Goal: Task Accomplishment & Management: Manage account settings

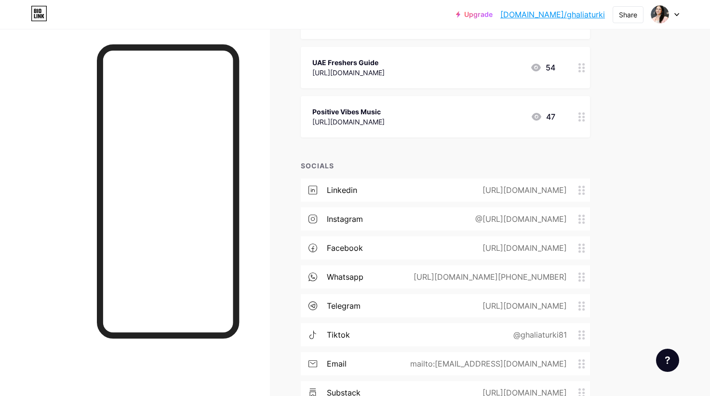
scroll to position [786, 0]
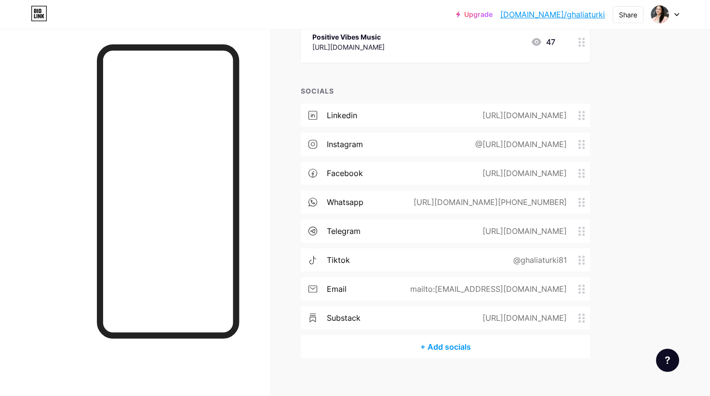
click at [534, 144] on div "instagram @[URL][DOMAIN_NAME]" at bounding box center [445, 144] width 289 height 23
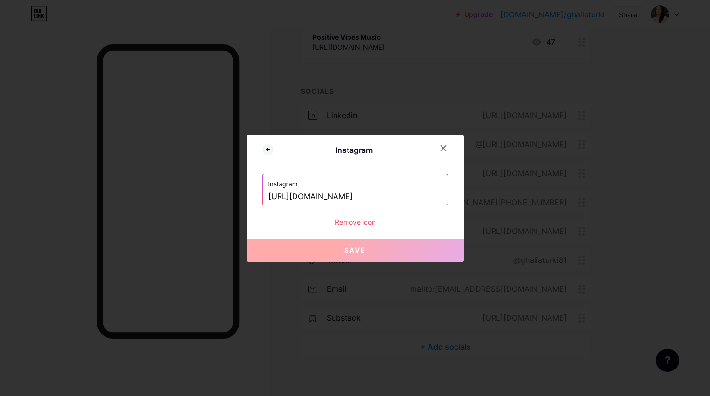
click at [382, 193] on input "[URL][DOMAIN_NAME]" at bounding box center [356, 197] width 174 height 16
click at [424, 194] on input "[URL][DOMAIN_NAME]" at bounding box center [356, 197] width 174 height 16
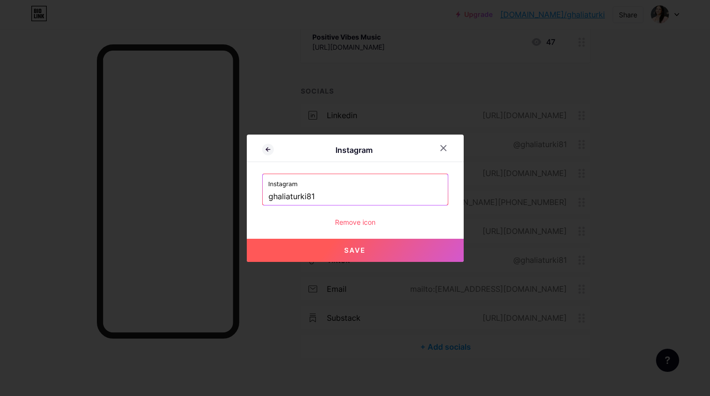
click at [433, 255] on button "Save" at bounding box center [355, 250] width 217 height 23
type input "[URL][DOMAIN_NAME]"
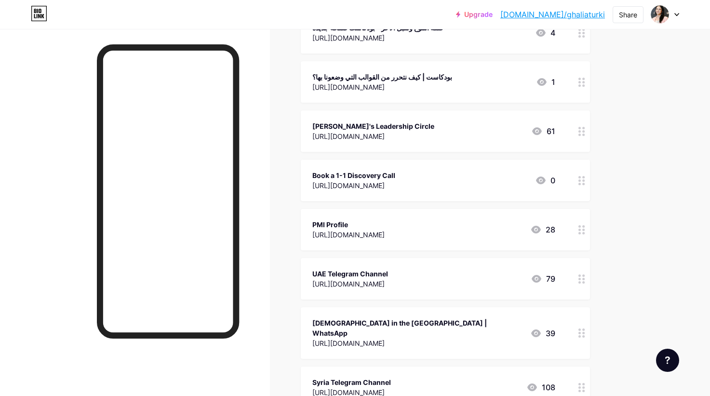
scroll to position [0, 0]
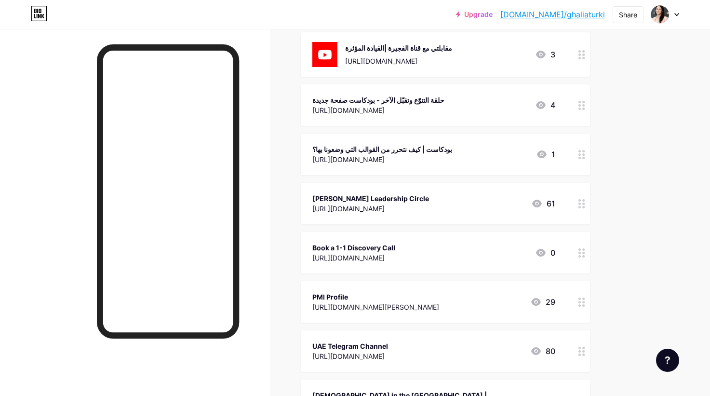
scroll to position [185, 0]
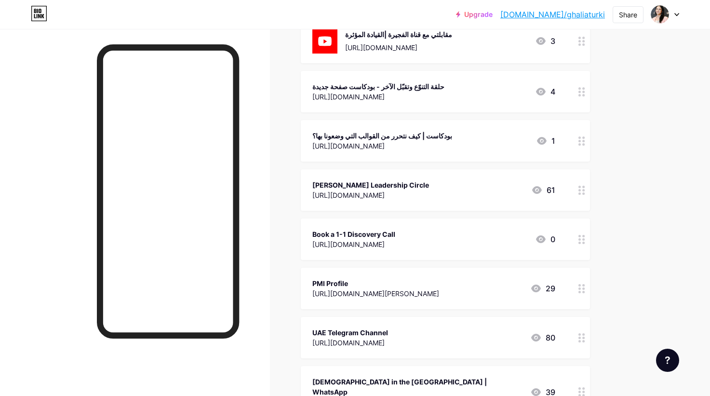
click at [409, 195] on div "[URL][DOMAIN_NAME]" at bounding box center [371, 195] width 117 height 10
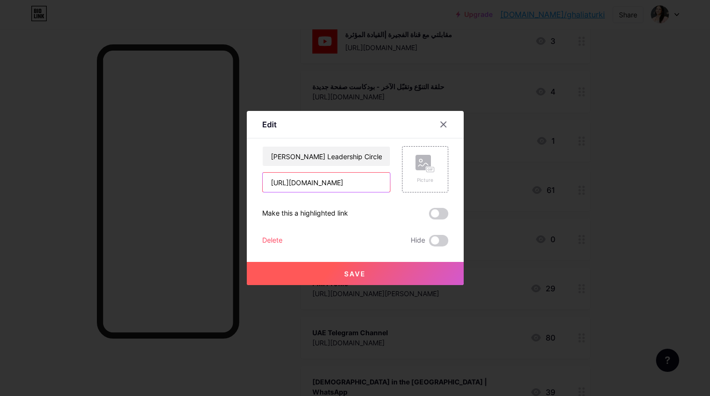
click at [342, 180] on input "[URL][DOMAIN_NAME]" at bounding box center [326, 182] width 127 height 19
paste input "DjKXYOUqvtO4AqhbDkI36h"
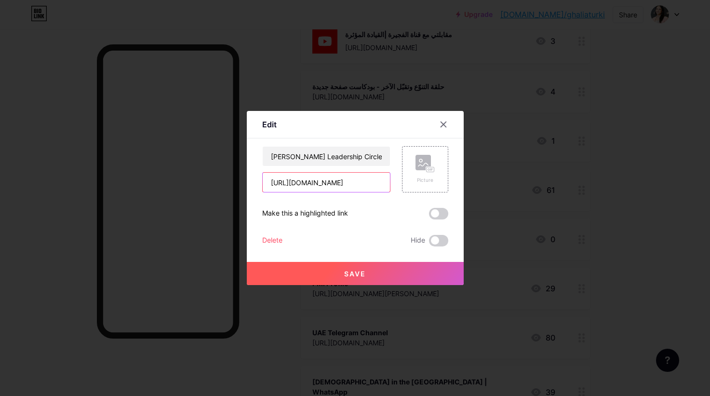
scroll to position [0, 66]
type input "https://chat.whatsapp.com/DjKXYOUqvtO4AqhbDkI36h"
click at [324, 160] on input "[PERSON_NAME]'s Leadership Circle" at bounding box center [326, 156] width 127 height 19
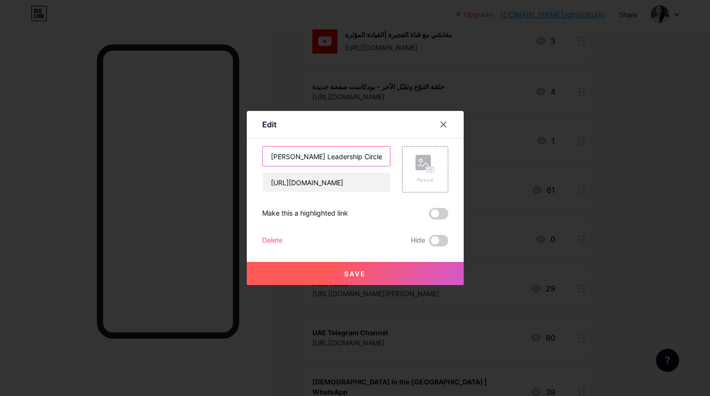
click at [324, 160] on input "[PERSON_NAME]'s Leadership Circle" at bounding box center [326, 156] width 127 height 19
type input "Ghalia's Leadership Circle | مجتمع الإدارة والقيادة"
click at [382, 276] on button "Save" at bounding box center [355, 273] width 217 height 23
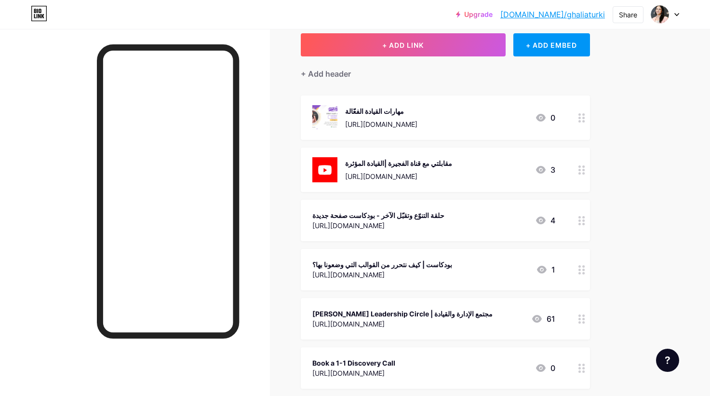
scroll to position [0, 0]
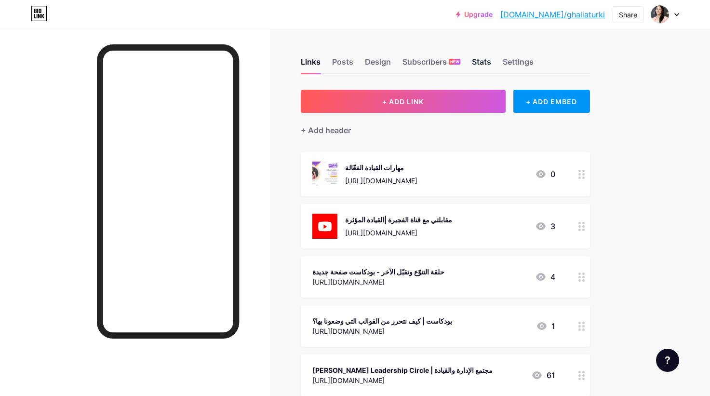
click at [483, 56] on div "Stats" at bounding box center [481, 64] width 19 height 17
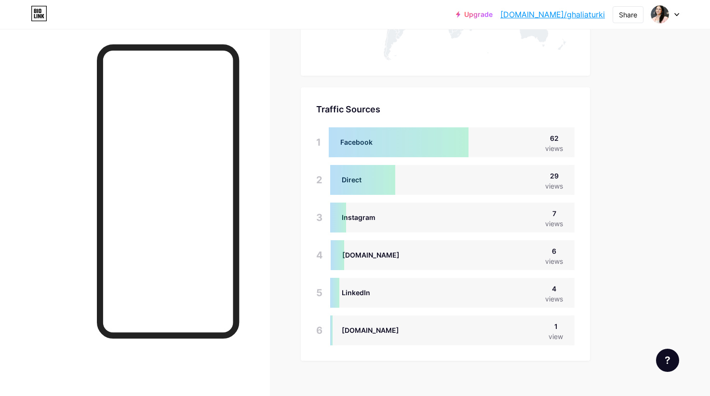
scroll to position [1184, 0]
